Goal: Find contact information

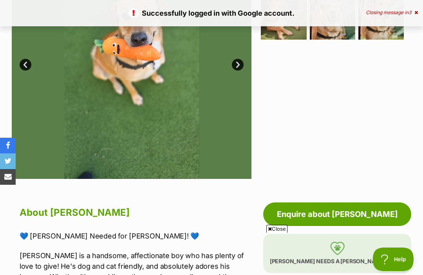
click at [305, 215] on link "Enquire about [PERSON_NAME]" at bounding box center [337, 213] width 148 height 23
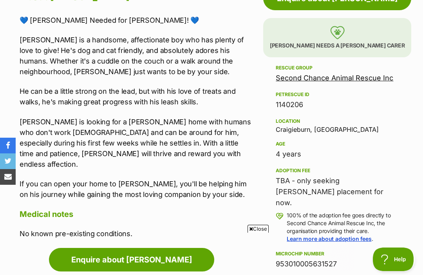
click at [376, 79] on link "Second Chance Animal Rescue Inc" at bounding box center [334, 78] width 117 height 8
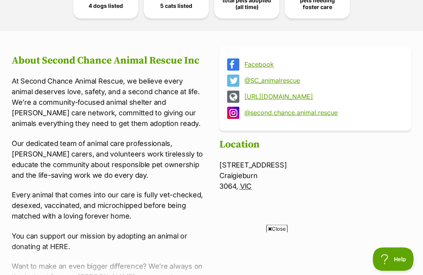
scroll to position [264, 0]
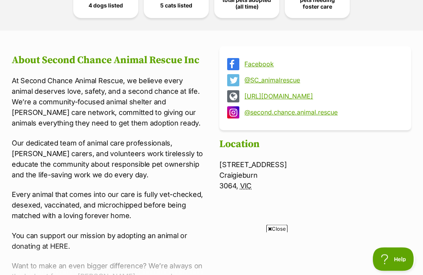
click at [248, 190] on p "Second Chance Animal Rescue Inc 23 Grasslands Avenue Craigieburn 3064, VIC" at bounding box center [315, 175] width 192 height 32
click at [248, 184] on abbr "VIC" at bounding box center [245, 186] width 11 height 8
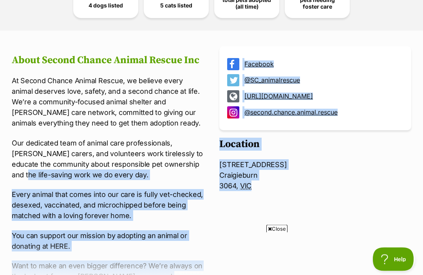
click at [275, 185] on p "Second Chance Animal Rescue Inc 23 Grasslands Avenue Craigieburn 3064, VIC" at bounding box center [315, 175] width 192 height 32
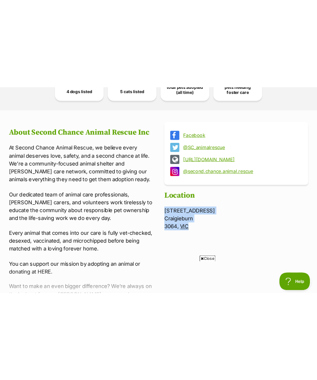
scroll to position [211, 0]
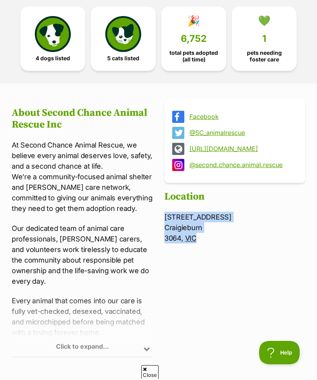
click at [230, 274] on div "Facebook @SC_animalrescue http://www.secondchanceanimalrescue.com.au @second.ch…" at bounding box center [234, 232] width 141 height 266
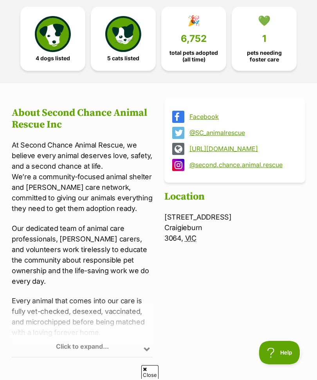
click at [276, 274] on div "Facebook @SC_animalrescue http://www.secondchanceanimalrescue.com.au @second.ch…" at bounding box center [234, 232] width 141 height 266
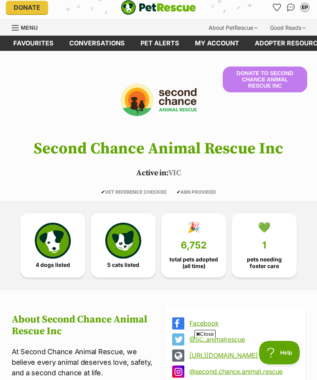
scroll to position [0, 0]
